Goal: Book appointment/travel/reservation

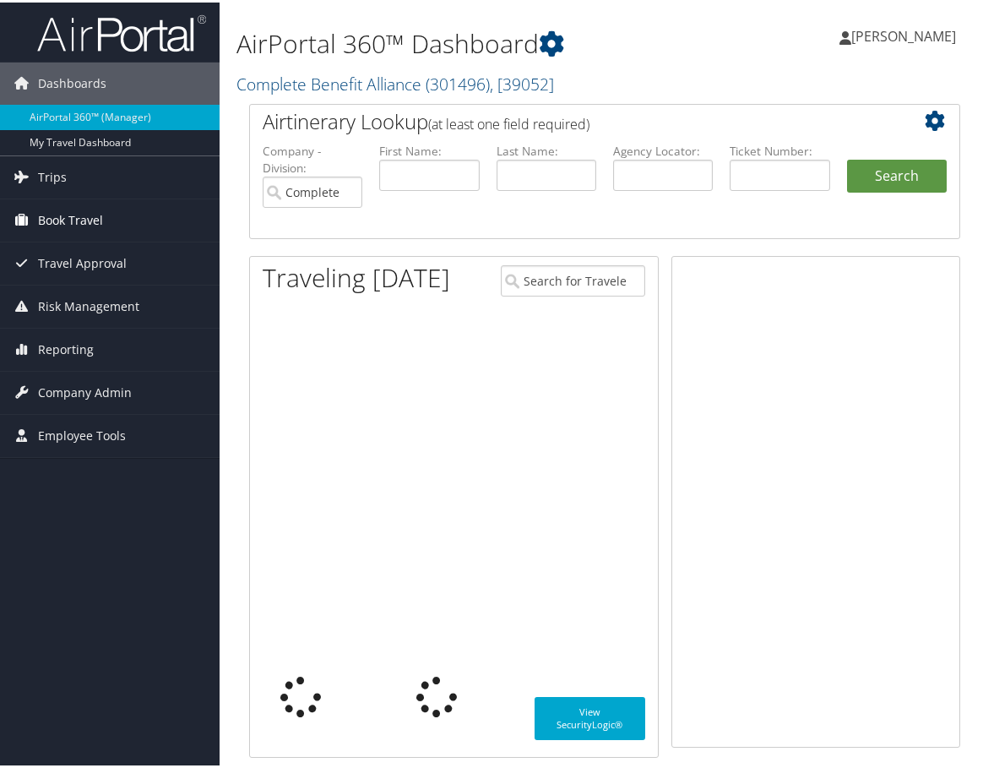
click at [96, 223] on span "Book Travel" at bounding box center [70, 218] width 65 height 42
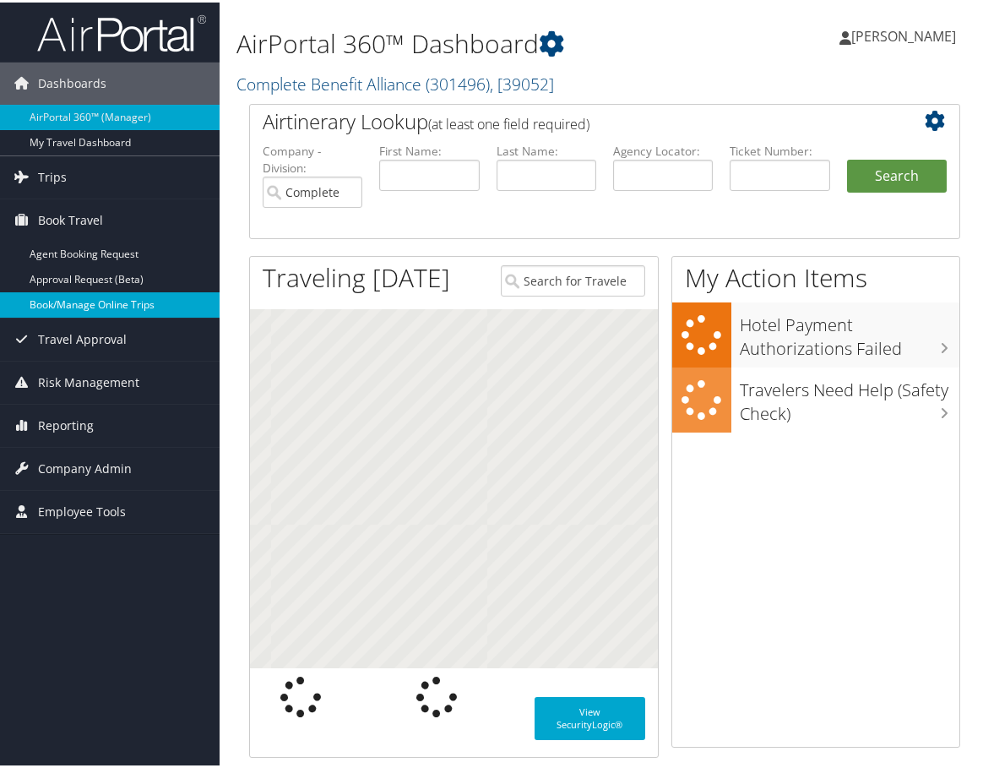
click at [84, 300] on link "Book/Manage Online Trips" at bounding box center [110, 302] width 220 height 25
